Goal: Check status: Check status

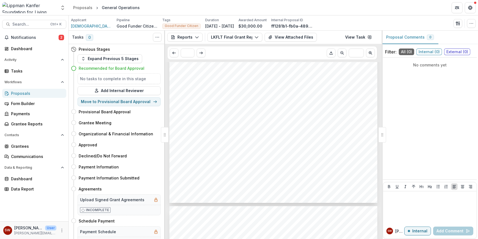
scroll to position [187, 0]
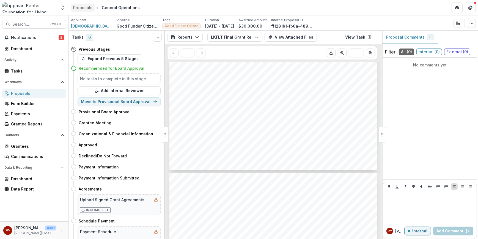
click at [80, 7] on div "Proposals" at bounding box center [82, 8] width 19 height 6
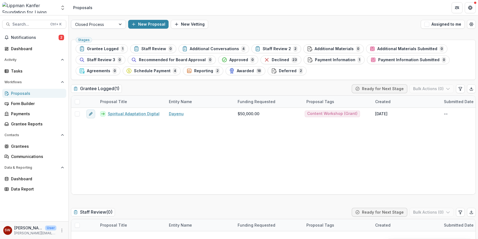
click at [121, 27] on div at bounding box center [121, 24] width 10 height 8
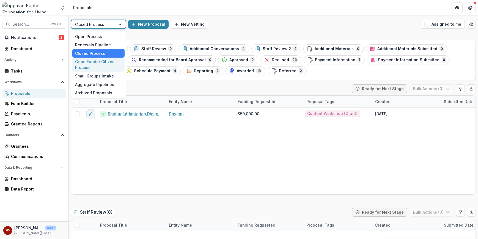
click at [94, 61] on div "Good Funder Citizen Process" at bounding box center [98, 65] width 52 height 14
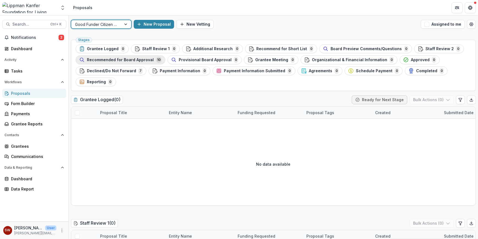
click at [103, 59] on span "Recommended for Board Approval" at bounding box center [120, 60] width 67 height 5
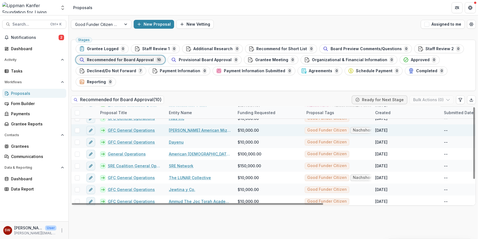
scroll to position [32, 0]
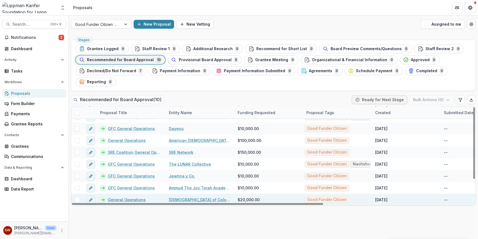
click at [127, 197] on link "General Operations" at bounding box center [127, 199] width 38 height 6
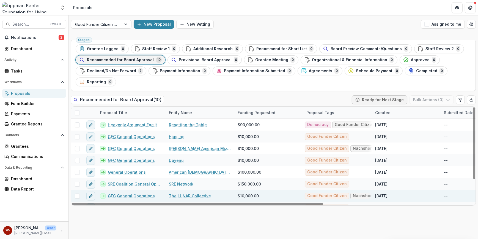
click at [147, 196] on link "GFC General Operations" at bounding box center [131, 196] width 47 height 6
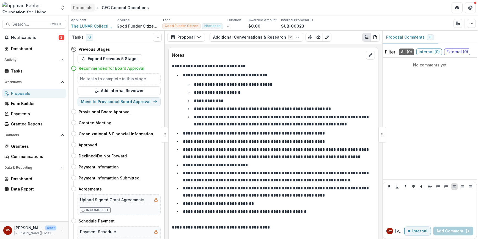
click at [80, 9] on div "Proposals" at bounding box center [82, 8] width 19 height 6
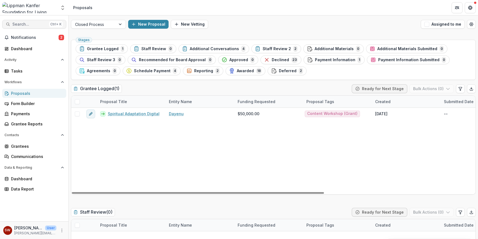
click at [27, 26] on span "Search..." at bounding box center [29, 24] width 35 height 5
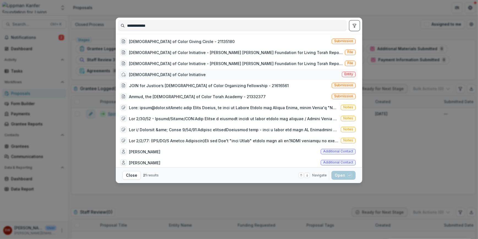
type input "**********"
click at [163, 74] on div "[DEMOGRAPHIC_DATA] of Color Initiative" at bounding box center [167, 75] width 77 height 6
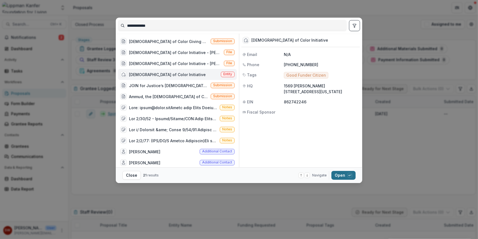
click at [343, 178] on button "Open with enter key" at bounding box center [344, 175] width 24 height 9
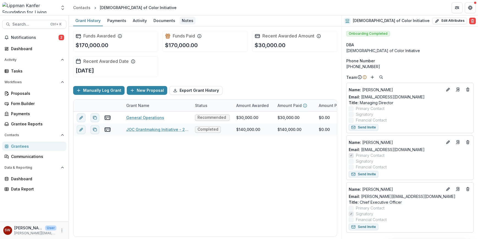
click at [180, 20] on div "Notes" at bounding box center [188, 21] width 16 height 8
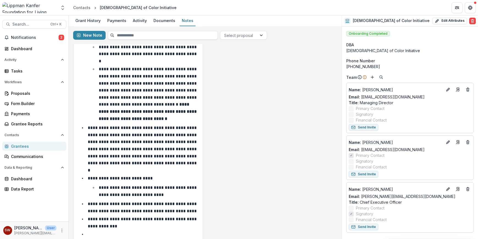
scroll to position [105, 0]
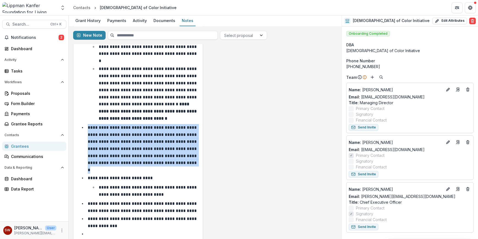
drag, startPoint x: 89, startPoint y: 119, endPoint x: 187, endPoint y: 157, distance: 104.9
click at [187, 157] on li "**********" at bounding box center [141, 148] width 116 height 49
drag, startPoint x: 187, startPoint y: 157, endPoint x: 152, endPoint y: 149, distance: 36.1
copy p "**********"
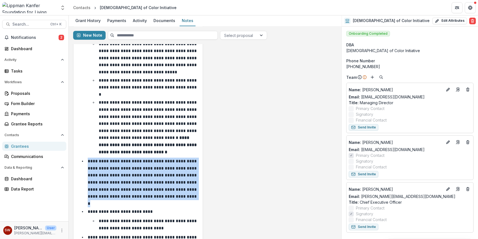
scroll to position [71, 0]
click at [228, 98] on div "**********" at bounding box center [205, 148] width 264 height 335
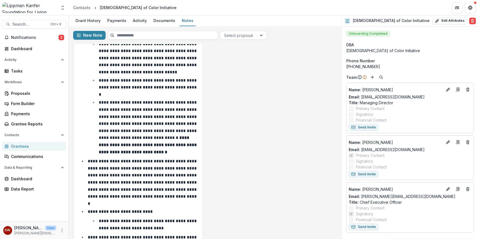
scroll to position [0, 0]
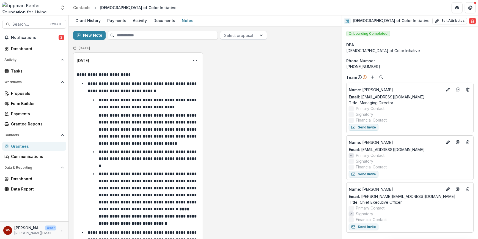
click at [234, 36] on div at bounding box center [238, 35] width 29 height 7
click at [236, 57] on div "JOC Grantmaking Initiative - 21219399" at bounding box center [242, 61] width 44 height 20
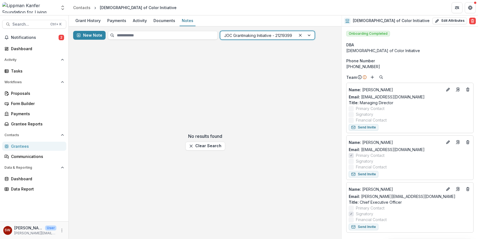
click at [254, 35] on div at bounding box center [258, 35] width 68 height 7
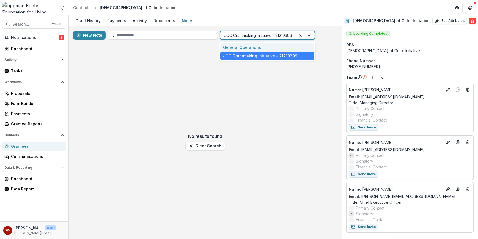
click at [248, 48] on div "General Operations" at bounding box center [267, 47] width 94 height 9
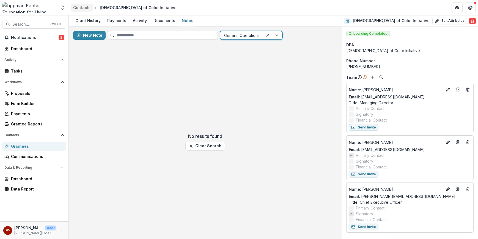
click at [80, 8] on div "Contacts" at bounding box center [81, 8] width 17 height 6
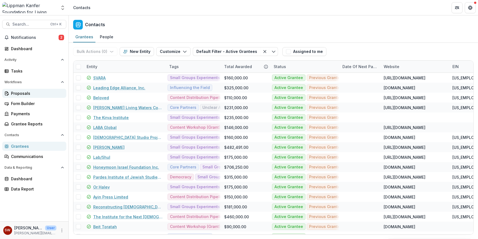
click at [25, 91] on div "Proposals" at bounding box center [36, 93] width 51 height 6
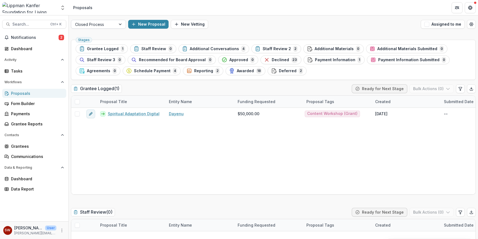
click at [106, 23] on div at bounding box center [93, 24] width 37 height 7
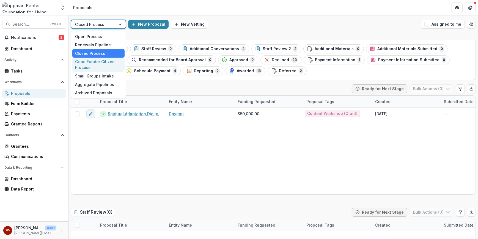
click at [94, 62] on div "Good Funder Citizen Process" at bounding box center [98, 65] width 52 height 14
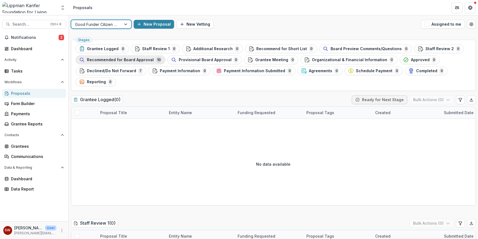
click at [116, 61] on span "Recommended for Board Approval" at bounding box center [120, 60] width 67 height 5
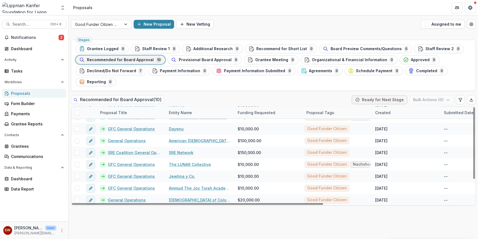
scroll to position [32, 0]
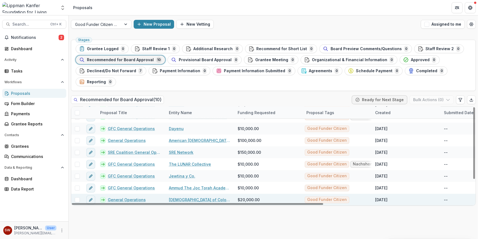
click at [131, 198] on link "General Operations" at bounding box center [127, 199] width 38 height 6
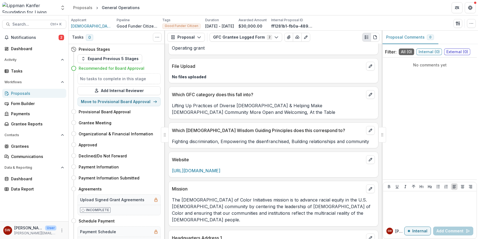
scroll to position [122, 0]
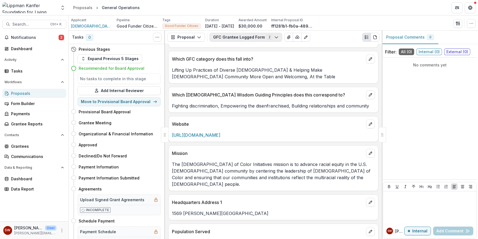
click at [230, 37] on button "GFC Grantee Logged Form 2" at bounding box center [246, 37] width 73 height 9
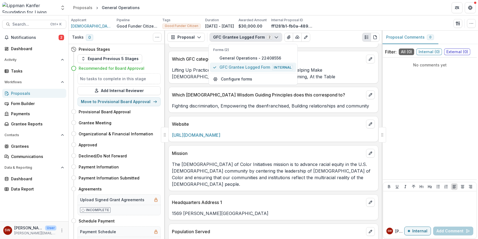
click at [237, 67] on span "GFC Grantee Logged Form Internal" at bounding box center [256, 67] width 73 height 6
click at [239, 58] on span "General Operations - 22408556" at bounding box center [256, 58] width 73 height 6
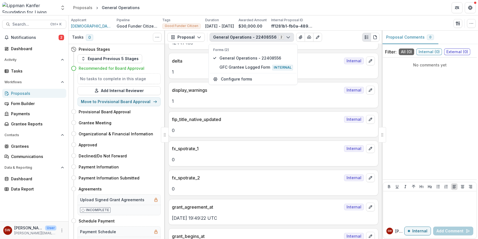
scroll to position [195, 0]
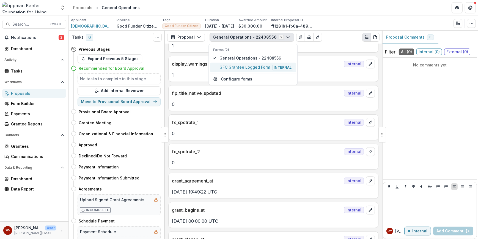
click at [246, 66] on span "GFC Grantee Logged Form Internal" at bounding box center [256, 67] width 73 height 6
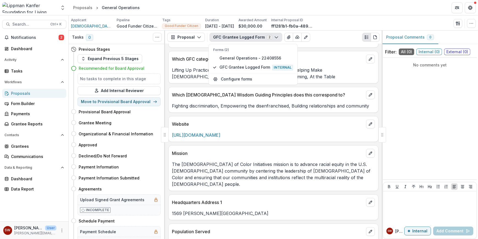
scroll to position [0, 0]
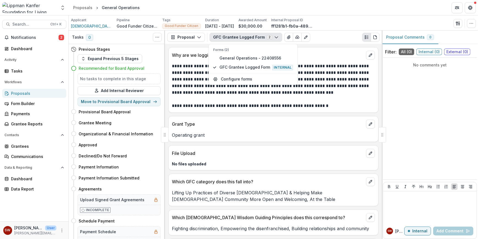
click at [326, 96] on p at bounding box center [273, 99] width 203 height 7
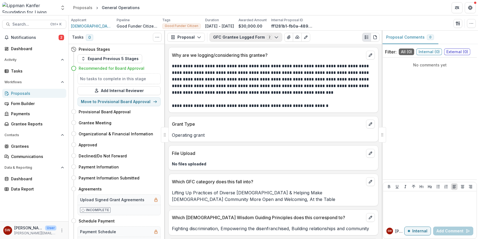
click at [247, 40] on button "GFC Grantee Logged Form 2" at bounding box center [246, 37] width 73 height 9
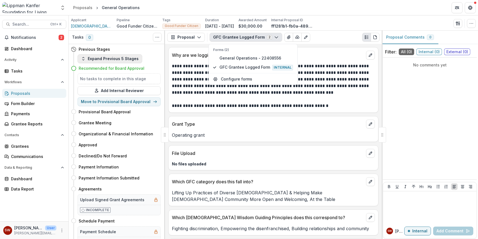
click at [124, 62] on button "Expand Previous 5 Stages" at bounding box center [110, 58] width 65 height 9
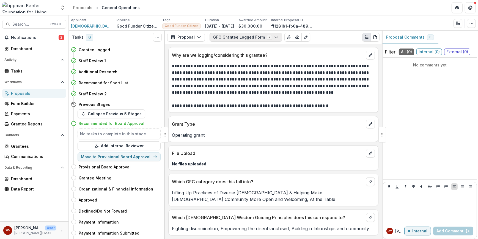
click at [234, 38] on button "GFC Grantee Logged Form 2" at bounding box center [246, 37] width 73 height 9
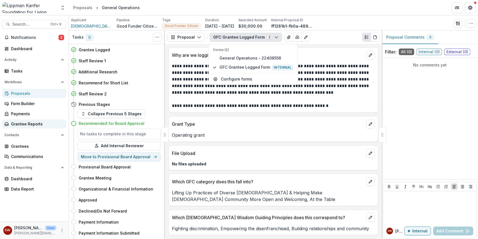
drag, startPoint x: 35, startPoint y: 124, endPoint x: 37, endPoint y: 124, distance: 2.8
click at [35, 124] on div "Grantee Reports" at bounding box center [36, 124] width 51 height 6
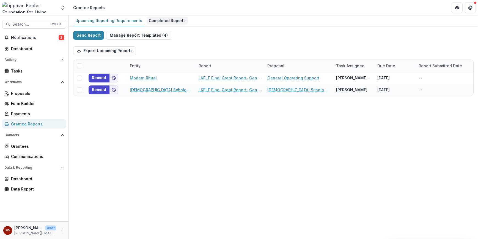
click at [167, 21] on div "Completed Reports" at bounding box center [167, 21] width 41 height 8
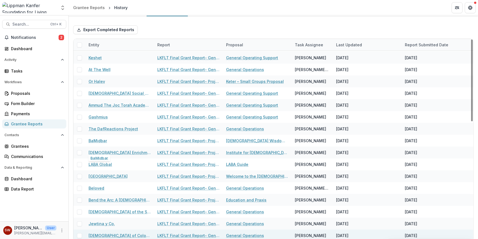
scroll to position [17, 0]
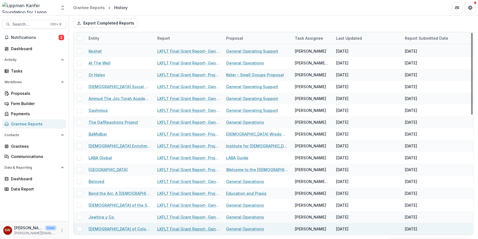
drag, startPoint x: 208, startPoint y: 228, endPoint x: 223, endPoint y: 227, distance: 15.4
click at [208, 228] on link "LKFLT Final Grant Report- General Operations" at bounding box center [188, 229] width 62 height 6
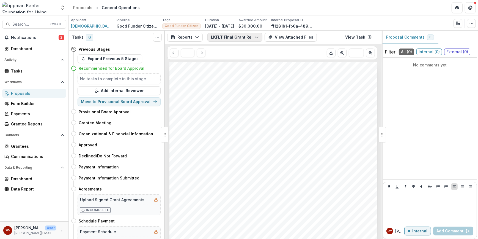
click at [243, 36] on button "LKFLT Final Grant Report- General Operations" at bounding box center [234, 37] width 55 height 9
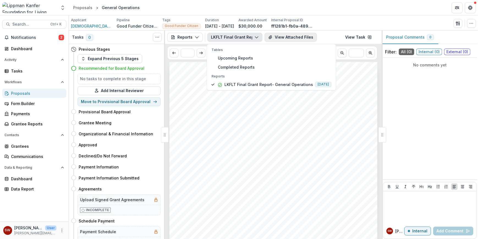
click at [280, 36] on button "View Attached Files" at bounding box center [291, 37] width 52 height 9
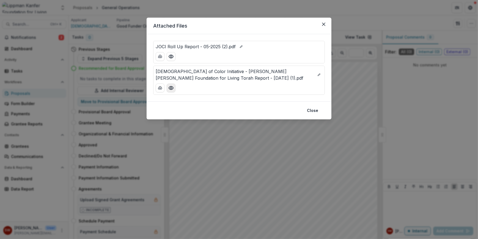
click at [172, 88] on icon "Preview Jews of Color Initiative - Lippman Kanfer Foundation for Living Torah R…" at bounding box center [171, 88] width 6 height 6
